Goal: Task Accomplishment & Management: Use online tool/utility

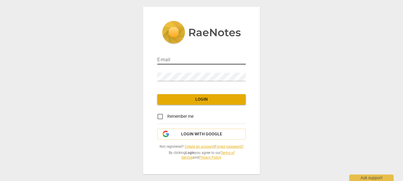
click at [192, 57] on input "email" at bounding box center [201, 60] width 88 height 9
type input "cahirs@icloud.com"
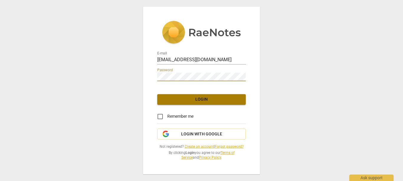
click at [215, 97] on span "Login" at bounding box center [201, 100] width 79 height 6
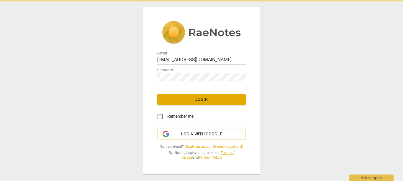
click at [158, 117] on input "Remember me" at bounding box center [160, 117] width 14 height 14
checkbox input "true"
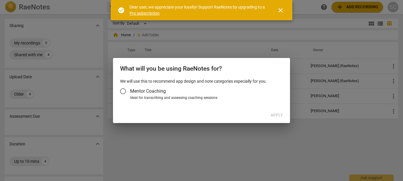
click at [125, 93] on input "Mentor Coaching" at bounding box center [123, 91] width 14 height 14
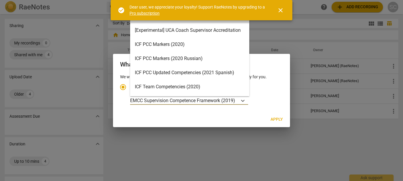
click at [184, 47] on div "ICF PCC Markers (2020)" at bounding box center [189, 44] width 119 height 14
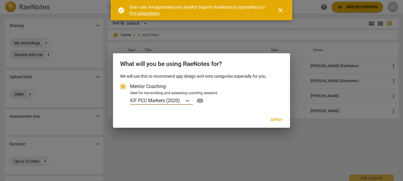
radio input "false"
click at [277, 124] on button "Apply" at bounding box center [277, 120] width 22 height 11
click at [275, 121] on span "Apply" at bounding box center [276, 120] width 12 height 6
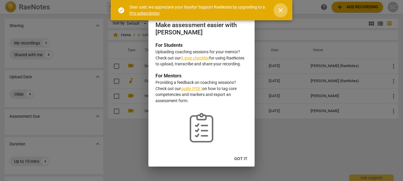
click at [279, 12] on span "close" at bounding box center [280, 10] width 7 height 7
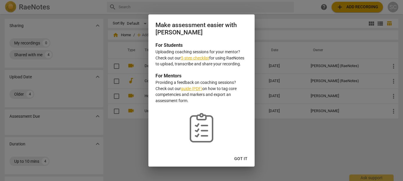
click at [198, 58] on link "5-step checklist" at bounding box center [195, 58] width 28 height 5
click at [243, 162] on span "Got it" at bounding box center [240, 159] width 13 height 6
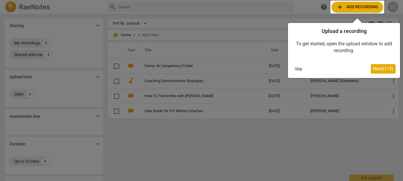
click at [374, 69] on span "Next ( 1 / 3 )" at bounding box center [383, 69] width 20 height 6
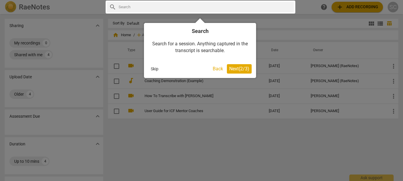
click at [233, 70] on span "Next ( 2 / 3 )" at bounding box center [239, 69] width 20 height 6
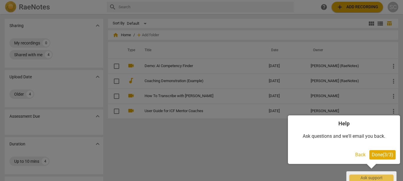
click at [379, 157] on span "Done ( 3 / 3 )" at bounding box center [383, 155] width 22 height 6
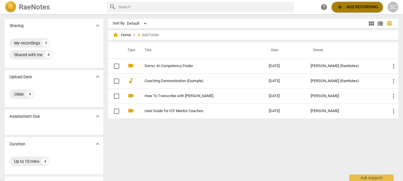
click at [341, 9] on span "add" at bounding box center [339, 7] width 7 height 7
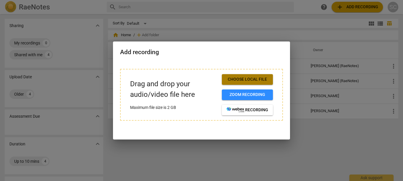
click at [247, 79] on span "Choose local file" at bounding box center [247, 80] width 42 height 6
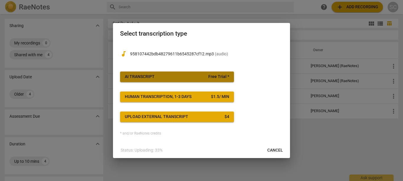
click at [197, 77] on span "AI Transcript Free Trial *" at bounding box center [177, 77] width 104 height 6
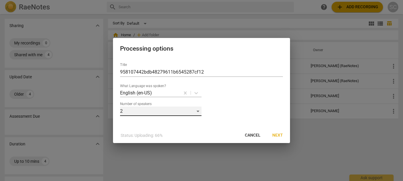
click at [198, 111] on div "2" at bounding box center [160, 111] width 81 height 9
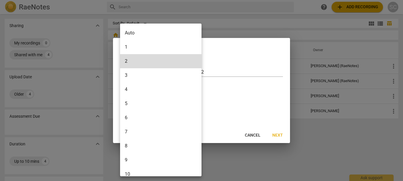
click at [147, 79] on li "3" at bounding box center [162, 75] width 84 height 14
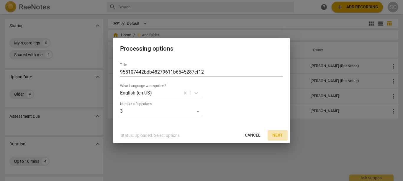
click at [278, 136] on span "Next" at bounding box center [277, 136] width 11 height 6
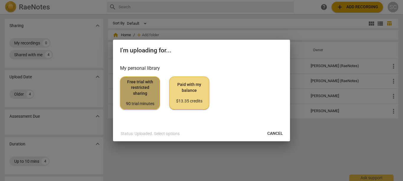
click at [144, 88] on span "Free trial with restricted sharing 90 trial minutes" at bounding box center [140, 93] width 30 height 28
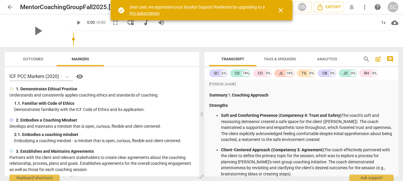
scroll to position [813, 0]
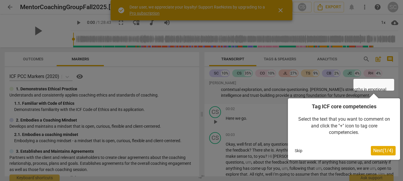
click at [370, 87] on div at bounding box center [373, 85] width 41 height 12
click at [359, 87] on div at bounding box center [373, 85] width 41 height 12
click at [297, 155] on button "Skip" at bounding box center [298, 151] width 12 height 9
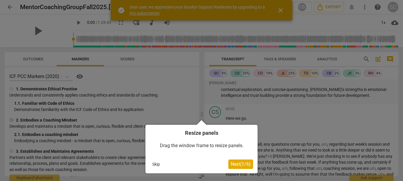
click at [157, 165] on button "Skip" at bounding box center [156, 164] width 12 height 9
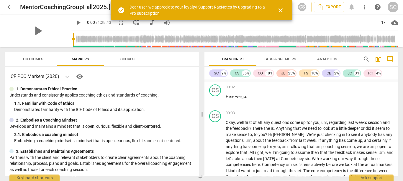
scroll to position [835, 0]
click at [323, 9] on icon "Export" at bounding box center [319, 7] width 7 height 7
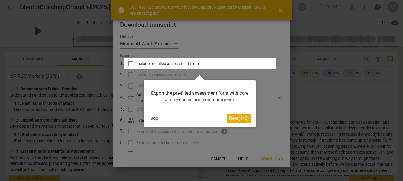
click at [151, 123] on button "Skip" at bounding box center [154, 118] width 12 height 9
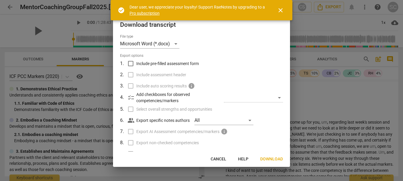
click at [132, 69] on input "Include pre-filled assessment form" at bounding box center [130, 63] width 11 height 11
checkbox input "true"
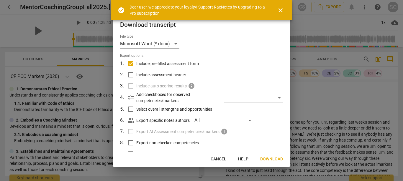
click at [131, 111] on input "Select overall strengths and opportunities" at bounding box center [130, 109] width 11 height 11
checkbox input "true"
click at [135, 98] on div "checklist Add checkboxes for observed competencies/markers ​" at bounding box center [205, 98] width 155 height 12
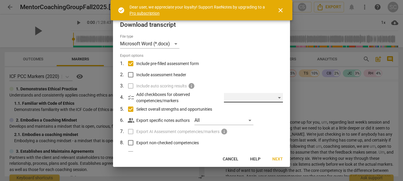
click at [278, 99] on div "​" at bounding box center [253, 97] width 59 height 9
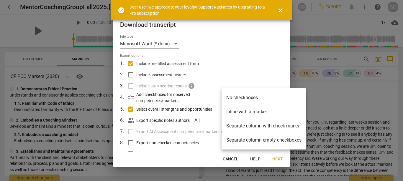
click at [276, 126] on li "Separate column with check marks" at bounding box center [263, 126] width 85 height 14
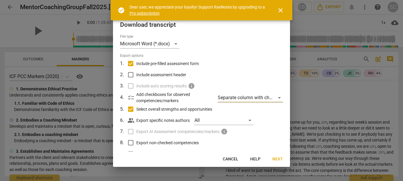
click at [281, 161] on span "Next" at bounding box center [277, 160] width 11 height 6
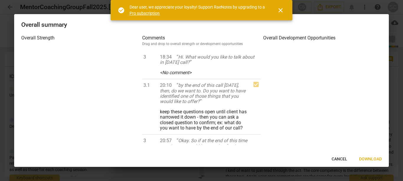
click at [282, 13] on span "close" at bounding box center [280, 10] width 7 height 7
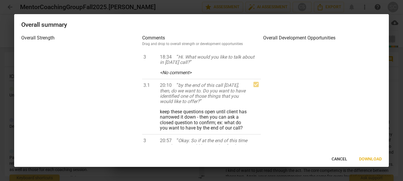
click at [368, 162] on span "Download" at bounding box center [370, 160] width 23 height 6
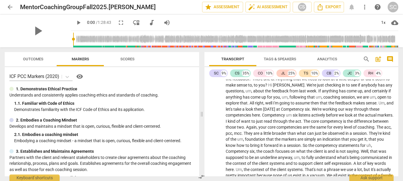
scroll to position [885, 0]
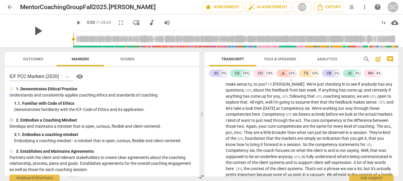
click at [30, 32] on span "play_arrow" at bounding box center [37, 30] width 15 height 15
click at [35, 31] on span "pause" at bounding box center [37, 30] width 15 height 15
type input "11"
click at [392, 25] on span "cloud_download" at bounding box center [394, 22] width 7 height 7
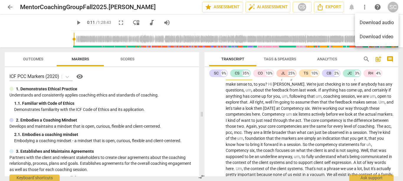
click at [387, 24] on li "Download audio" at bounding box center [377, 23] width 44 height 14
